Goal: Information Seeking & Learning: Find specific page/section

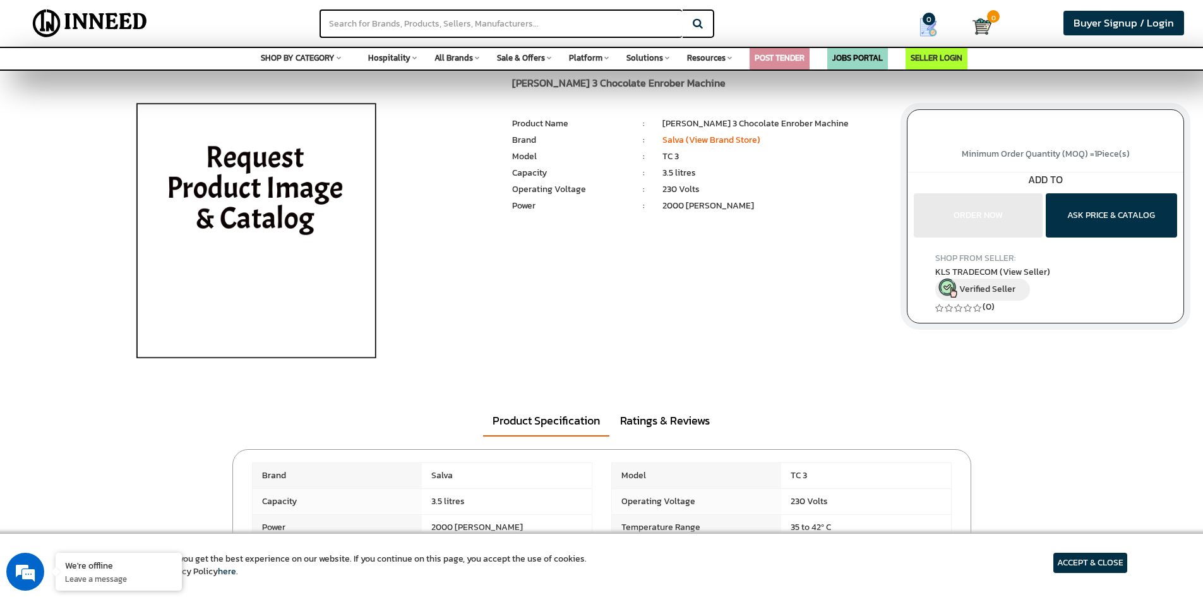
scroll to position [189, 0]
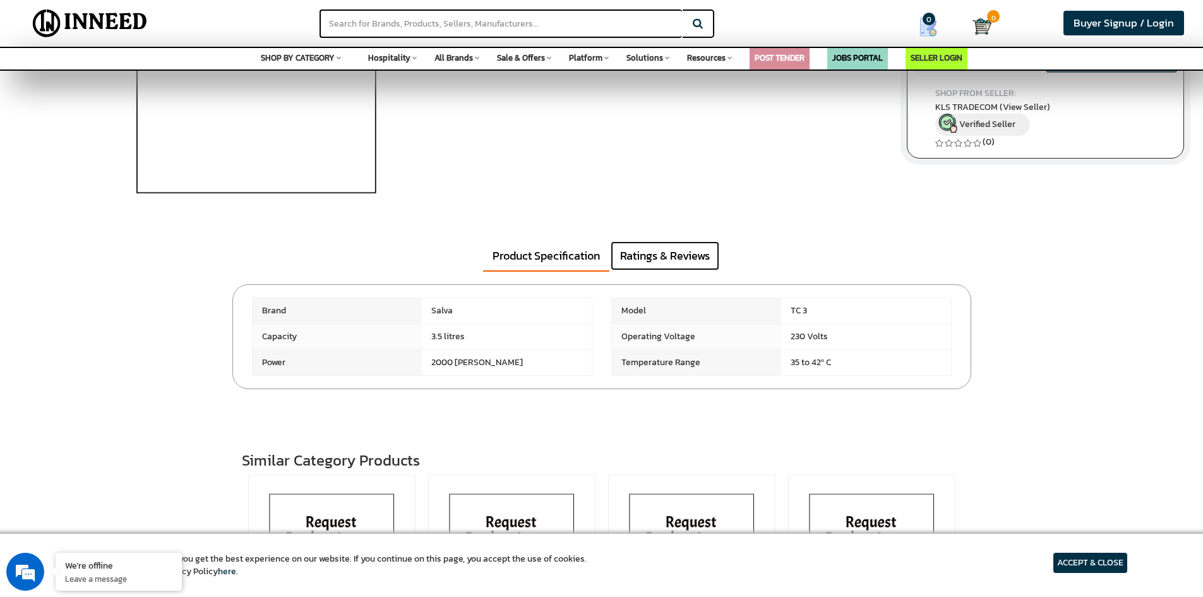
click at [687, 261] on link "Ratings & Reviews" at bounding box center [665, 255] width 109 height 29
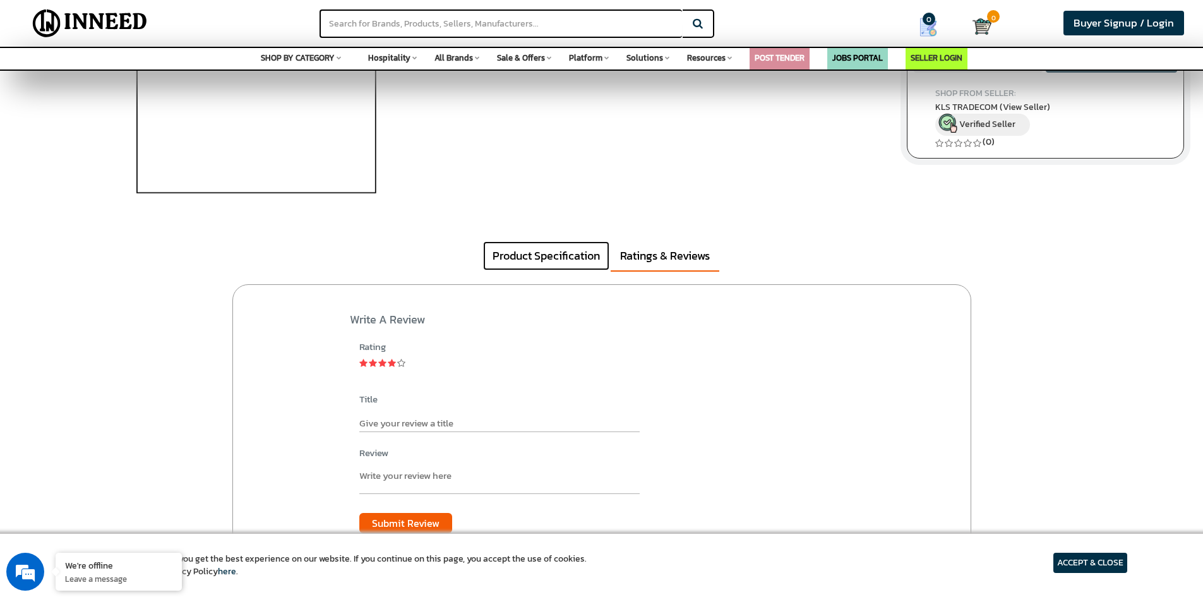
click at [539, 267] on link "Product Specification" at bounding box center [546, 255] width 126 height 29
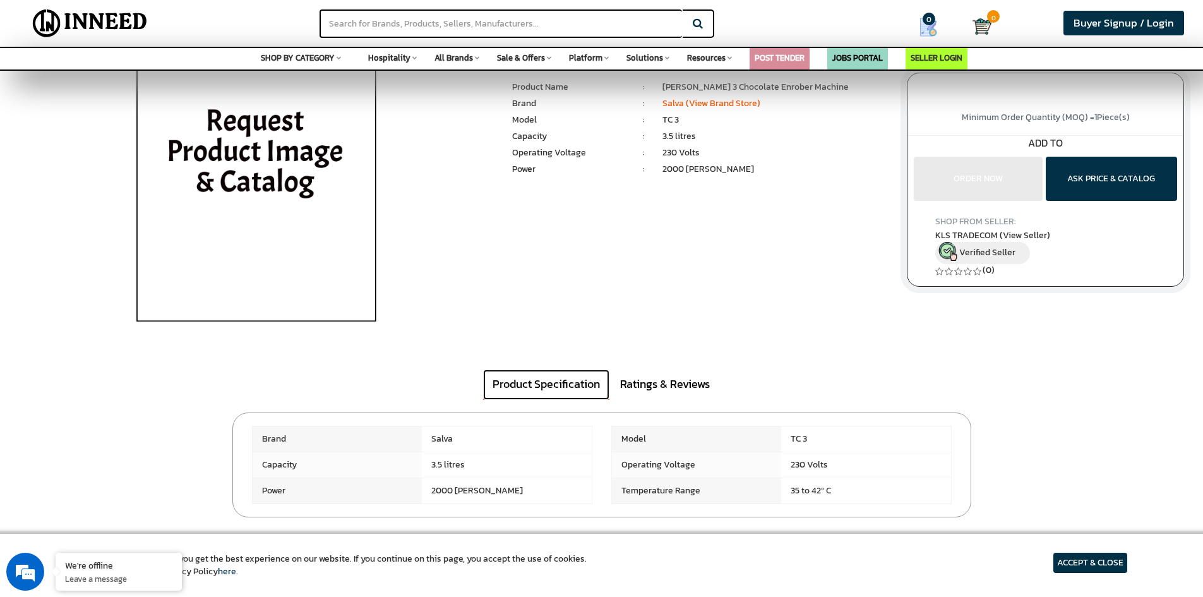
scroll to position [0, 0]
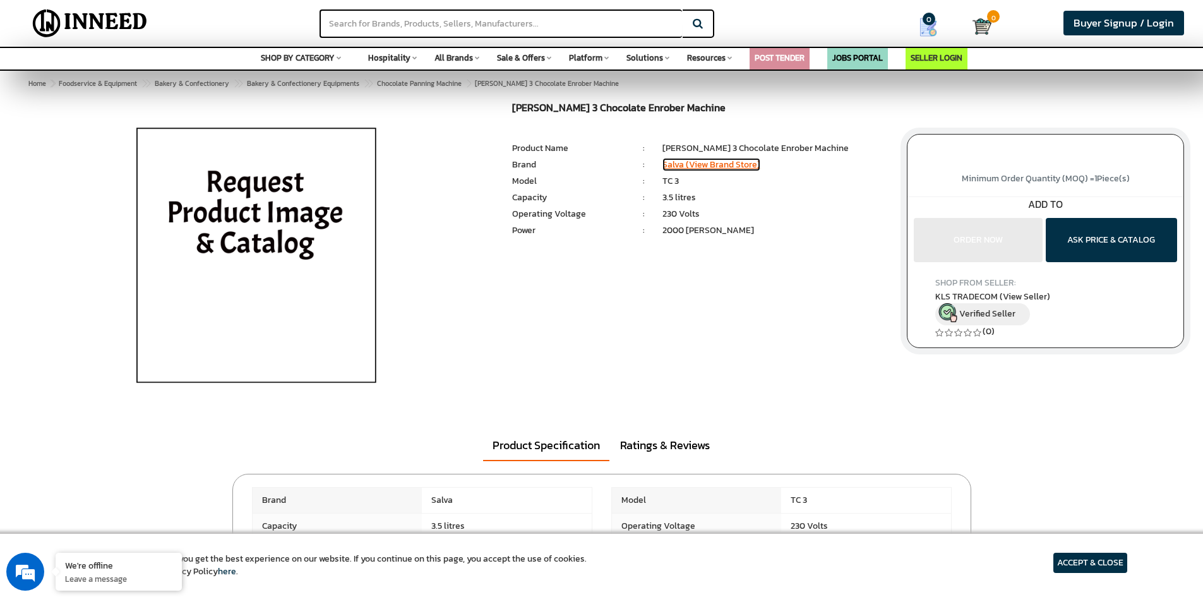
click at [721, 164] on link "Salva (View Brand Store)" at bounding box center [712, 164] width 98 height 13
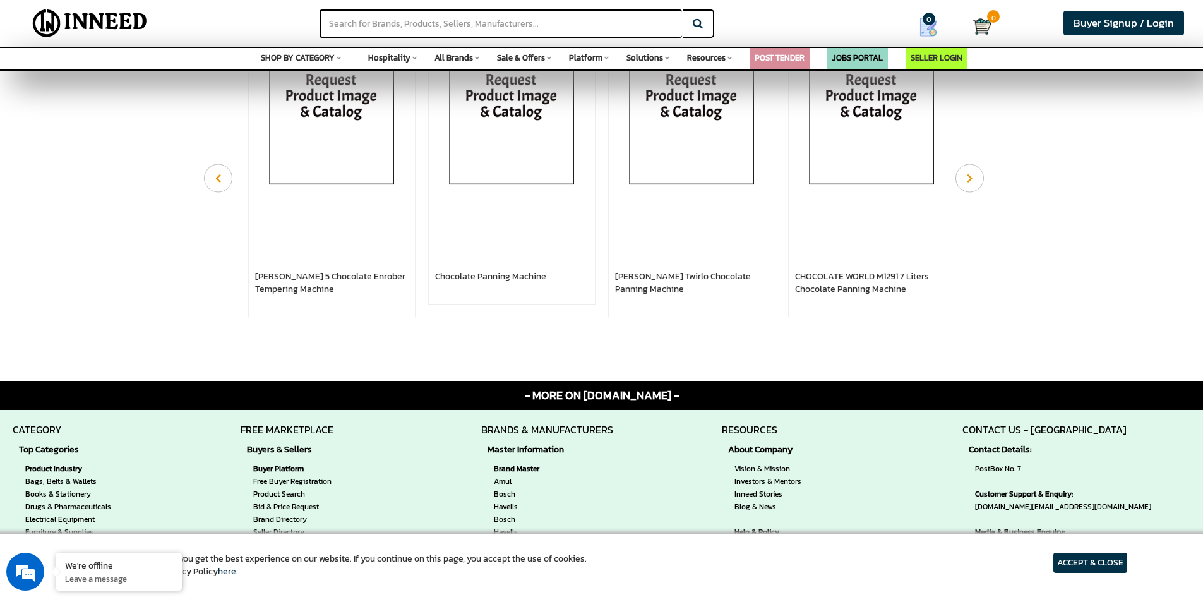
scroll to position [1011, 0]
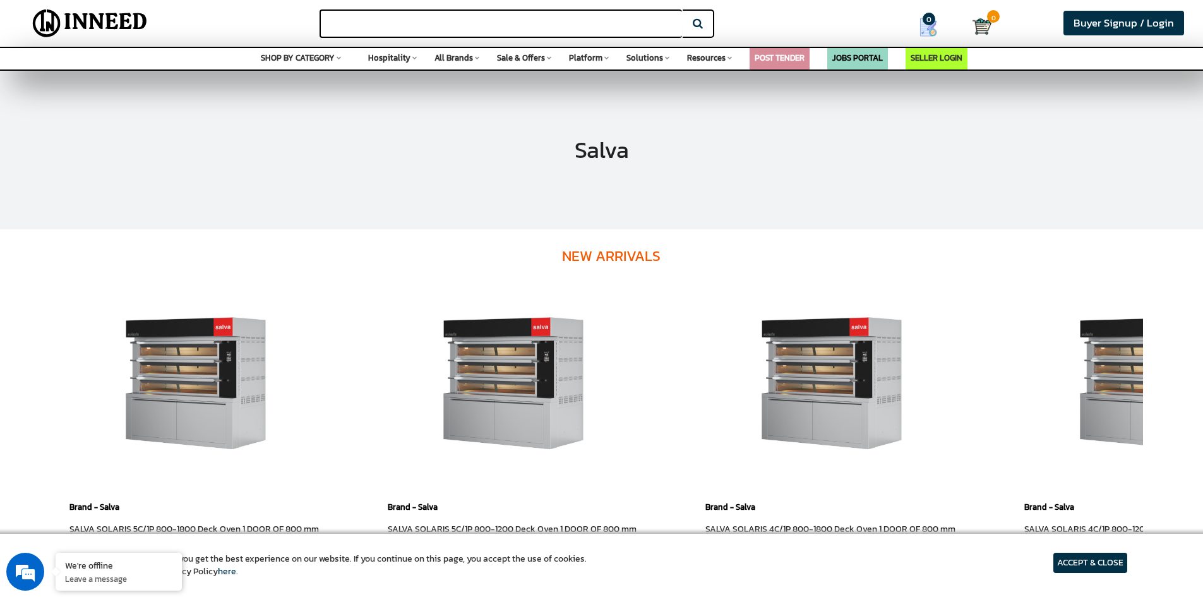
click at [430, 23] on input "text" at bounding box center [501, 23] width 363 height 28
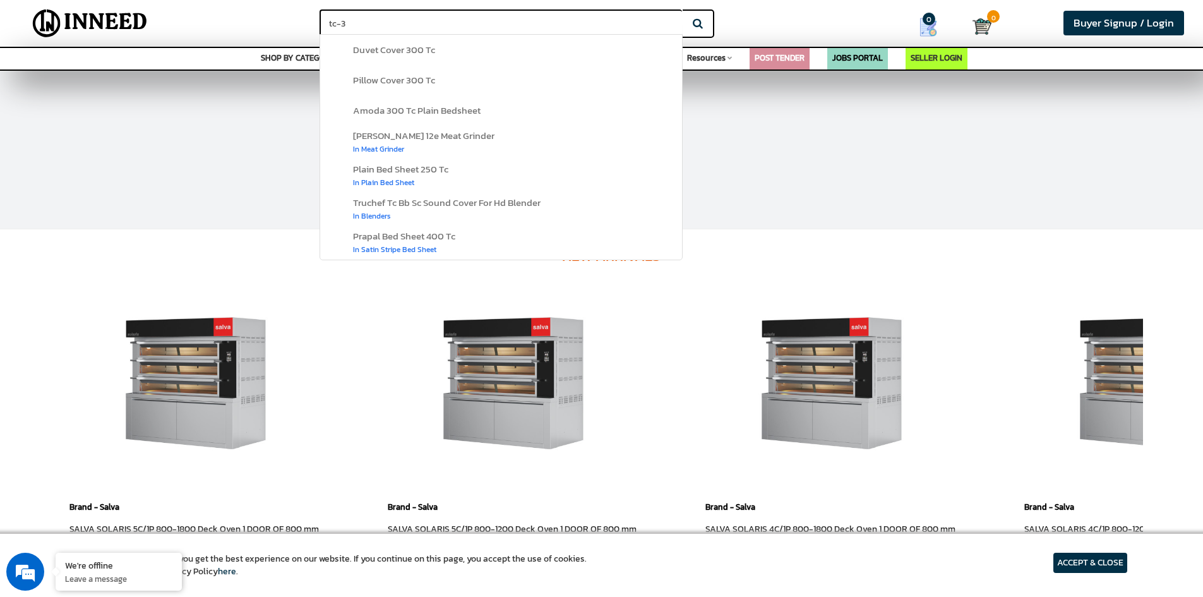
type input "tc-3"
click at [683, 9] on button "Search" at bounding box center [699, 23] width 32 height 28
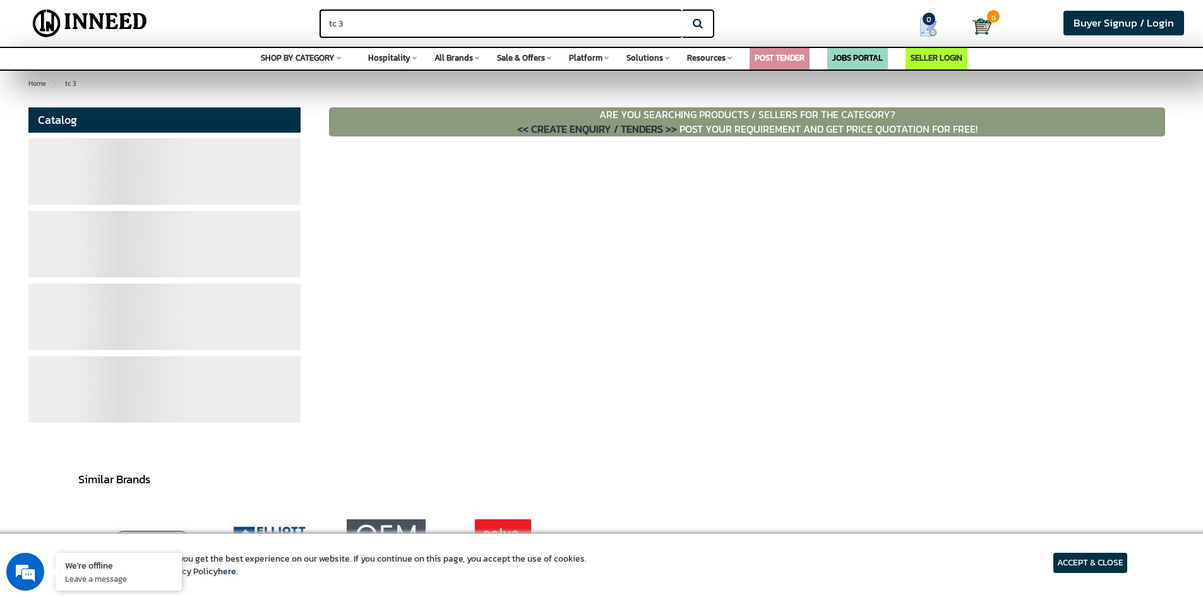
click at [330, 23] on input "tc 3" at bounding box center [501, 23] width 363 height 28
type input "Salva tc 3"
click at [683, 9] on button "Search" at bounding box center [699, 23] width 32 height 28
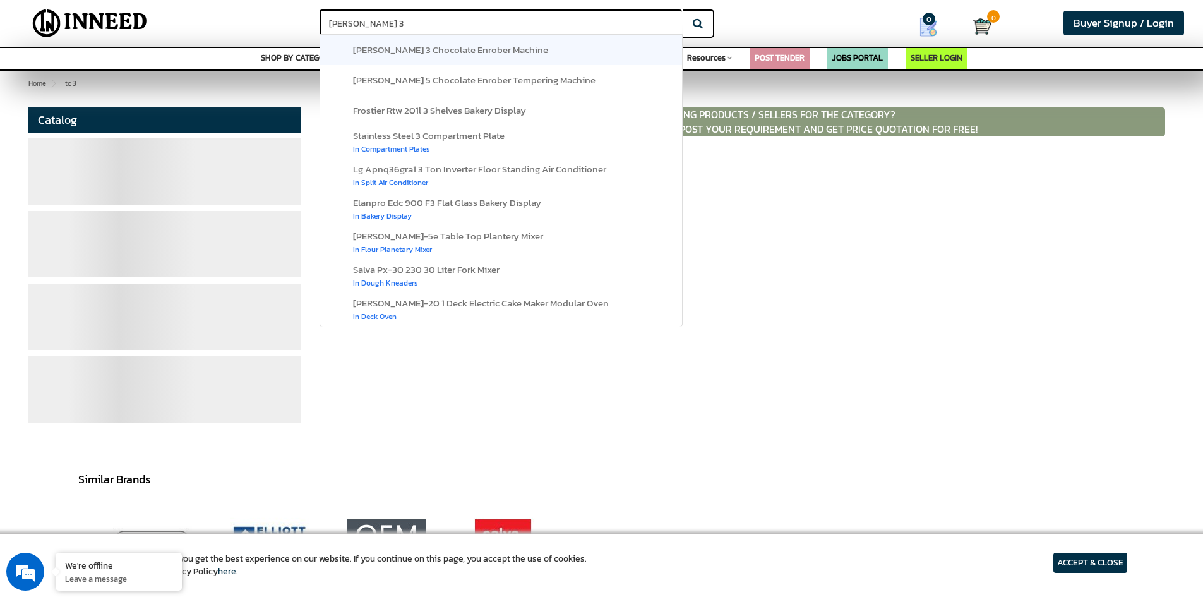
click at [521, 47] on link "salva tc 3 chocolate enrober machine" at bounding box center [501, 50] width 362 height 30
